Goal: Information Seeking & Learning: Check status

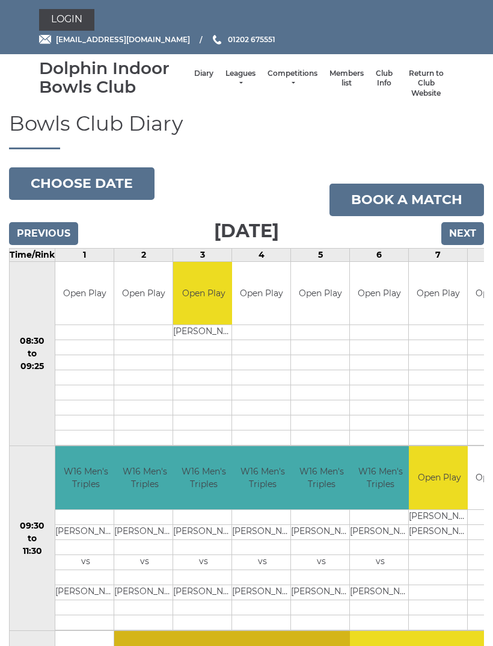
click at [230, 83] on link "Leagues" at bounding box center [241, 79] width 30 height 20
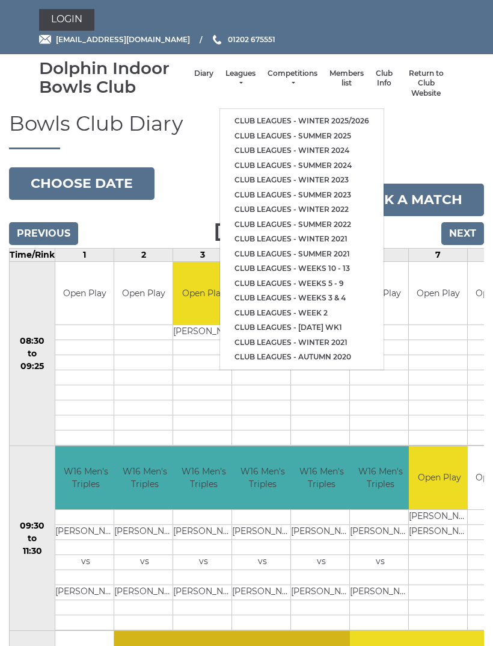
click at [303, 114] on link "Club leagues - Winter 2025/2026" at bounding box center [302, 121] width 164 height 15
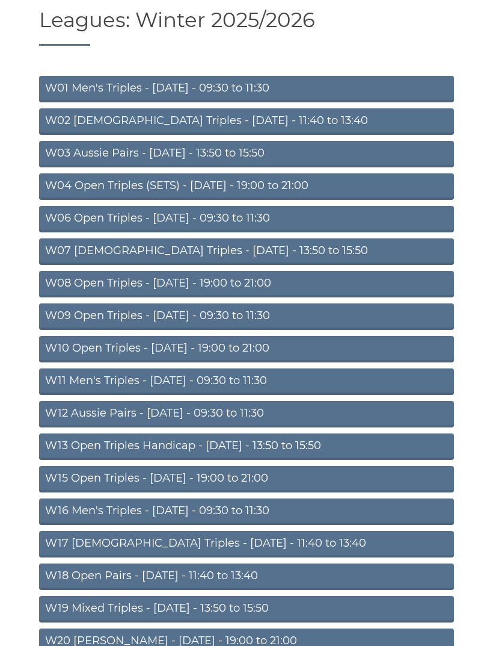
scroll to position [131, 0]
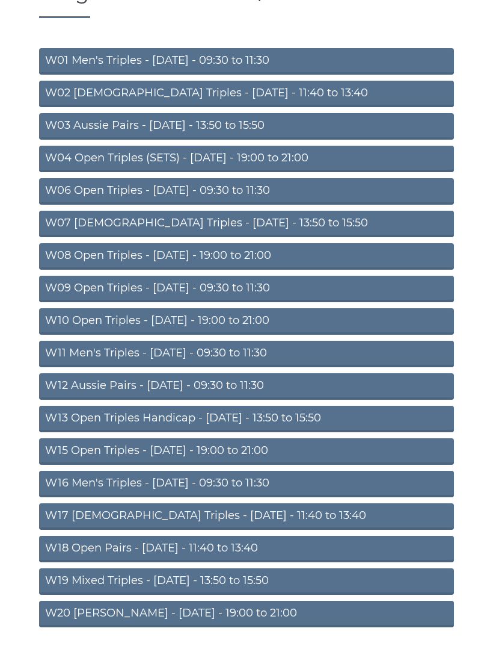
click at [297, 479] on link "W16 Men's Triples - Friday - 09:30 to 11:30" at bounding box center [246, 484] width 415 height 26
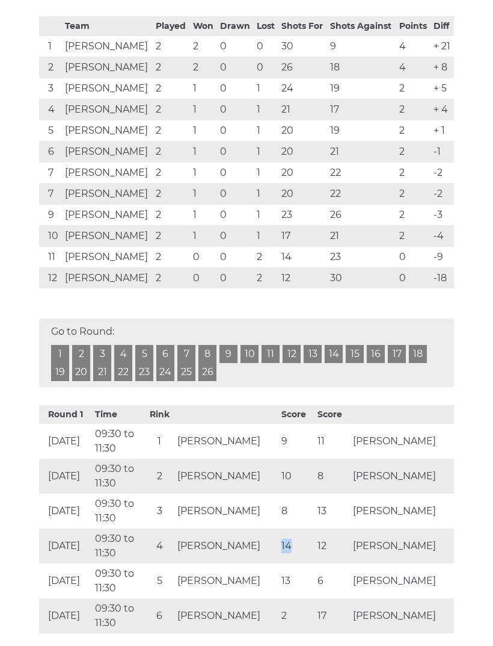
scroll to position [267, 0]
